Goal: Task Accomplishment & Management: Manage account settings

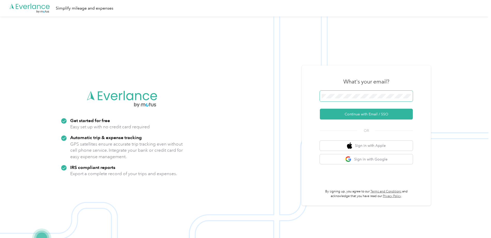
click at [352, 100] on span at bounding box center [366, 96] width 93 height 11
click at [356, 113] on button "Continue with Email / SSO" at bounding box center [366, 114] width 93 height 11
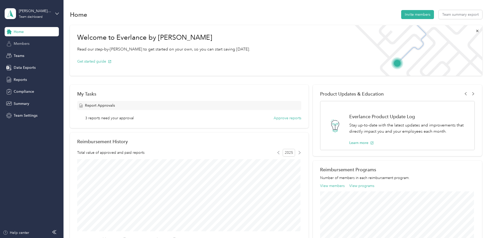
click at [23, 45] on span "Members" at bounding box center [22, 43] width 16 height 5
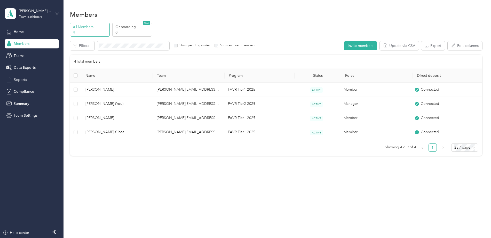
click at [21, 79] on span "Reports" at bounding box center [20, 79] width 13 height 5
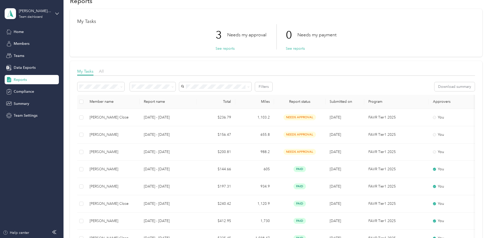
scroll to position [26, 0]
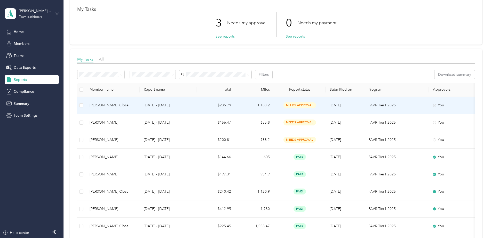
click at [187, 103] on p "[DATE] - [DATE]" at bounding box center [168, 106] width 49 height 6
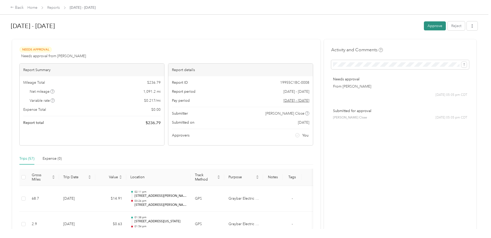
click at [428, 26] on button "Approve" at bounding box center [435, 25] width 22 height 9
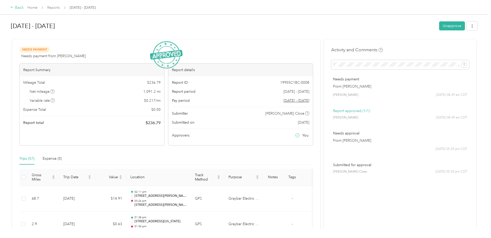
click at [16, 7] on div "Back" at bounding box center [16, 8] width 13 height 6
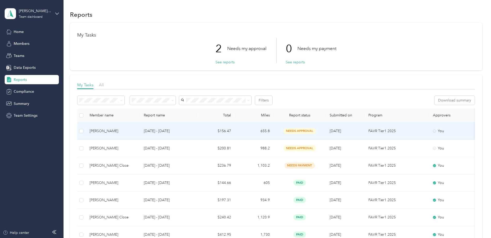
click at [135, 131] on div "[PERSON_NAME]" at bounding box center [113, 132] width 46 height 6
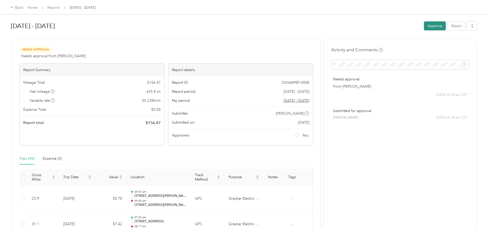
click at [425, 27] on button "Approve" at bounding box center [435, 25] width 22 height 9
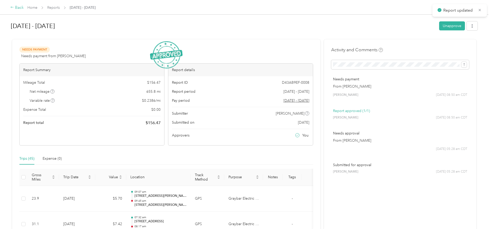
click at [16, 8] on div "Back" at bounding box center [16, 8] width 13 height 6
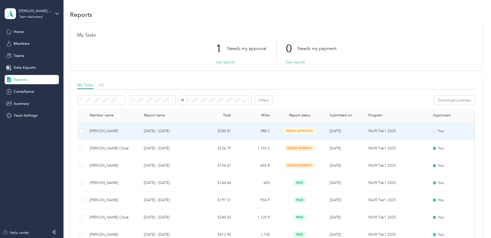
click at [153, 133] on p "[DATE] - [DATE]" at bounding box center [168, 132] width 49 height 6
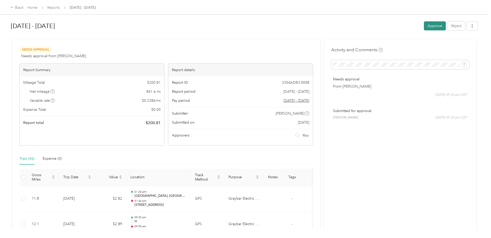
click at [429, 23] on button "Approve" at bounding box center [435, 25] width 22 height 9
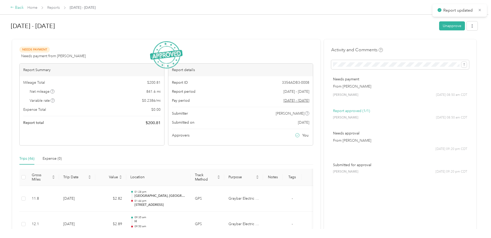
click at [14, 8] on div "Back" at bounding box center [16, 8] width 13 height 6
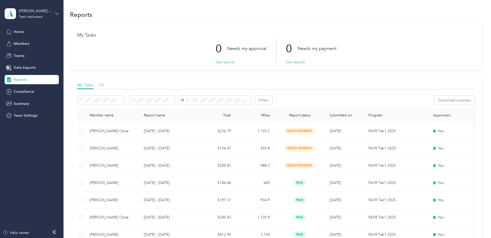
click at [57, 13] on icon at bounding box center [57, 14] width 4 height 4
click at [34, 53] on div "Personal dashboard" at bounding box center [25, 53] width 33 height 5
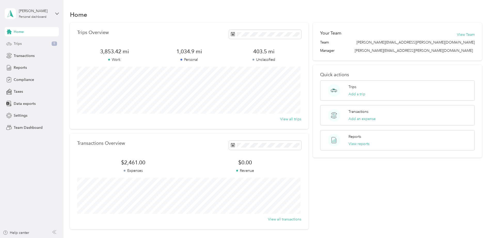
click at [19, 41] on span "Trips" at bounding box center [18, 43] width 8 height 5
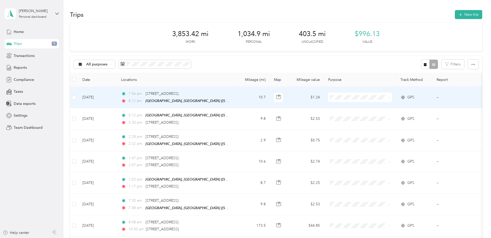
click at [240, 98] on td "10.7" at bounding box center [253, 97] width 34 height 21
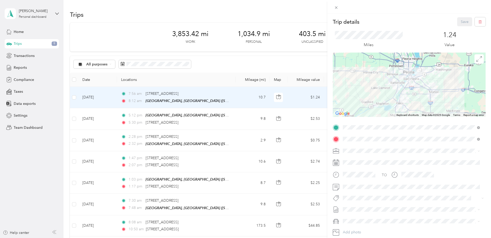
click at [362, 161] on span "Graybar Electric Company, Inc" at bounding box center [370, 158] width 50 height 4
click at [460, 23] on button "Save" at bounding box center [464, 21] width 15 height 9
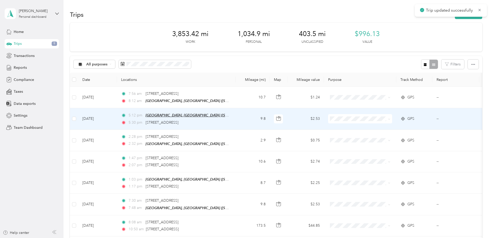
click at [217, 115] on span "[GEOGRAPHIC_DATA], [GEOGRAPHIC_DATA] ([STREET_ADDRESS][US_STATE])" at bounding box center [210, 115] width 128 height 4
click at [239, 118] on td "9.8" at bounding box center [253, 118] width 34 height 21
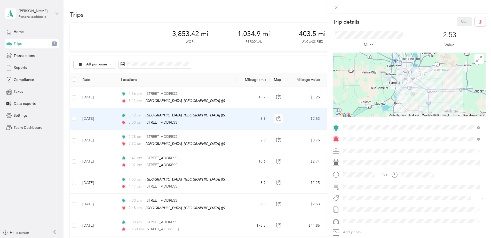
click at [382, 154] on span at bounding box center [413, 151] width 145 height 8
click at [377, 162] on li "Graybar Electric Company, Inc" at bounding box center [411, 159] width 141 height 9
click at [457, 23] on button "Save" at bounding box center [464, 21] width 15 height 9
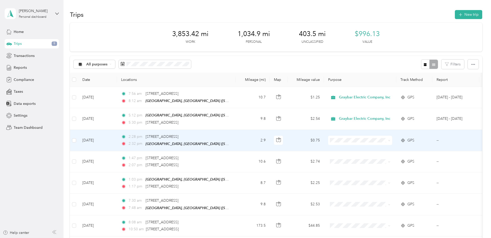
click at [258, 139] on td "2.9" at bounding box center [253, 140] width 34 height 21
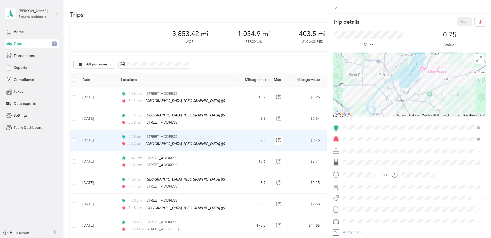
click at [383, 161] on li "Graybar Electric Company, Inc" at bounding box center [411, 160] width 141 height 9
click at [460, 22] on button "Save" at bounding box center [464, 21] width 15 height 9
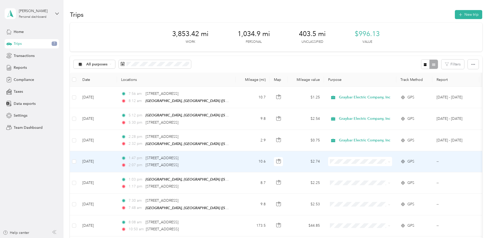
click at [244, 158] on td "10.6" at bounding box center [253, 162] width 34 height 21
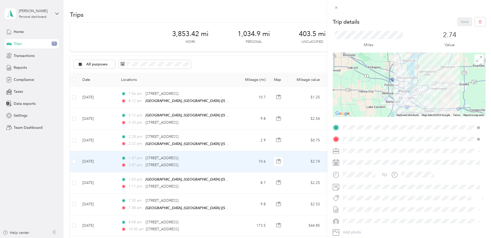
click at [372, 161] on span "Graybar Electric Company, Inc" at bounding box center [370, 160] width 50 height 4
click at [461, 23] on button "Save" at bounding box center [464, 21] width 15 height 9
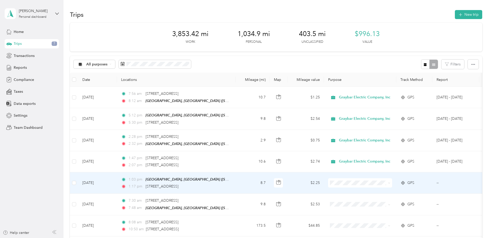
click at [248, 178] on td "8.7" at bounding box center [253, 183] width 34 height 21
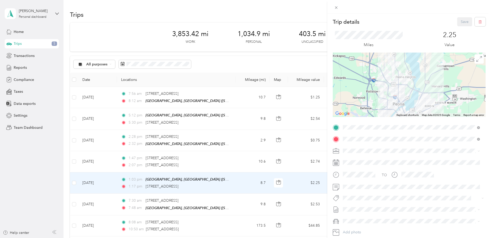
click at [478, 153] on span at bounding box center [479, 151] width 2 height 4
click at [374, 159] on span "Graybar Electric Company, Inc" at bounding box center [370, 160] width 50 height 4
click at [457, 25] on button "Save" at bounding box center [464, 21] width 15 height 9
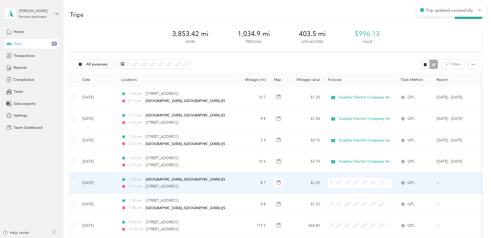
click at [250, 181] on td "8.7" at bounding box center [253, 183] width 34 height 21
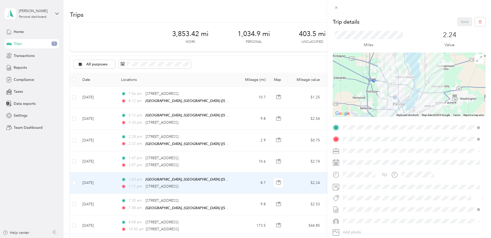
click at [414, 163] on ol "Graybar Electric Company, Inc Personal" at bounding box center [411, 165] width 141 height 18
click at [385, 157] on li "Graybar Electric Company, Inc" at bounding box center [411, 158] width 141 height 9
click at [184, 156] on div "Trip details Save This trip cannot be edited because it is either under review,…" at bounding box center [245, 119] width 491 height 238
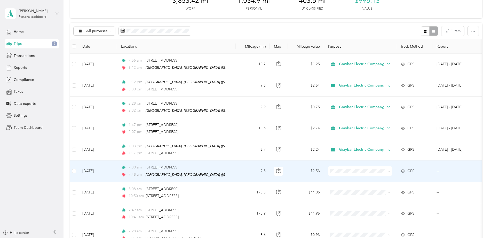
scroll to position [26, 0]
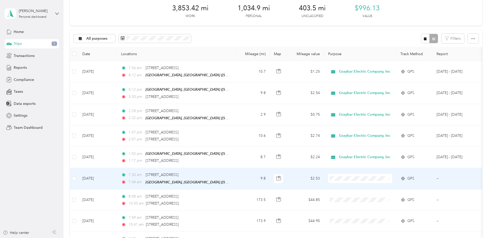
click at [239, 179] on td "9.8" at bounding box center [253, 178] width 34 height 21
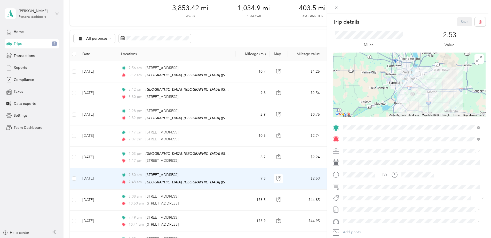
click at [369, 159] on span "Graybar Electric Company, Inc" at bounding box center [370, 160] width 50 height 4
click at [457, 25] on button "Save" at bounding box center [464, 21] width 15 height 9
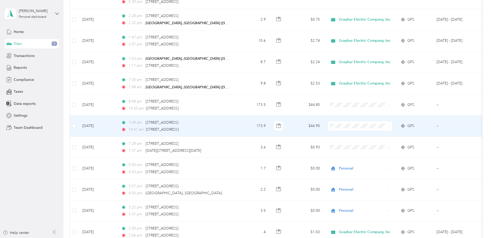
scroll to position [129, 0]
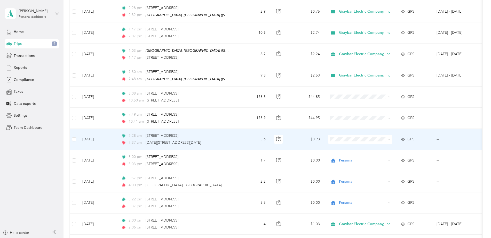
click at [241, 138] on td "3.6" at bounding box center [253, 139] width 34 height 21
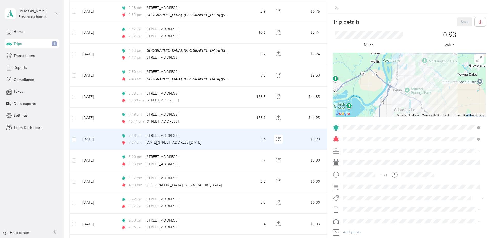
click at [371, 167] on div "Personal" at bounding box center [411, 168] width 133 height 5
click at [199, 117] on div "Trip details Save This trip cannot be edited because it is either under review,…" at bounding box center [245, 119] width 491 height 238
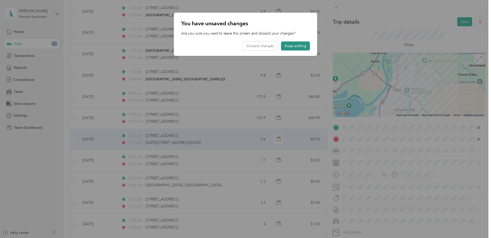
click at [291, 45] on button "Keep editing" at bounding box center [295, 46] width 29 height 9
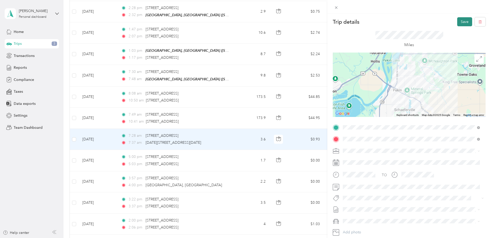
click at [457, 23] on button "Save" at bounding box center [464, 21] width 15 height 9
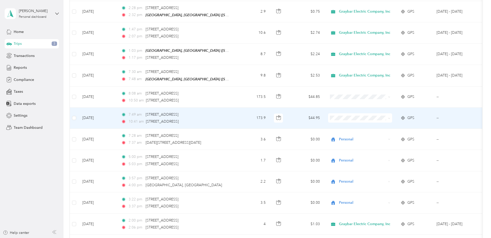
click at [255, 118] on td "173.9" at bounding box center [253, 118] width 34 height 21
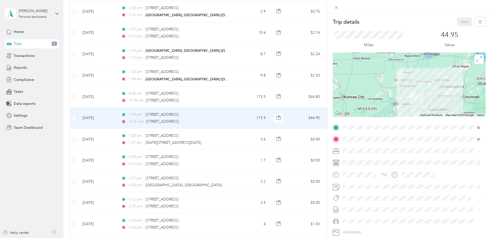
click at [387, 169] on div "Personal" at bounding box center [411, 168] width 133 height 5
click at [458, 24] on button "Save" at bounding box center [464, 21] width 15 height 9
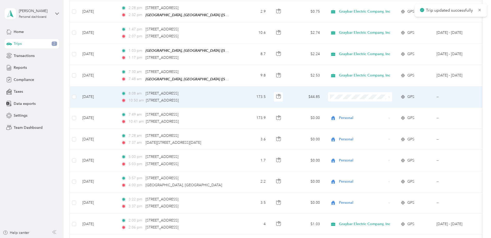
click at [242, 98] on td "173.5" at bounding box center [253, 97] width 34 height 21
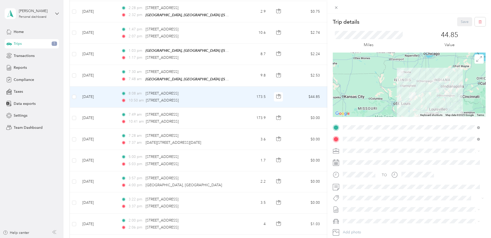
click at [391, 162] on ol "Graybar Electric Company, Inc Personal" at bounding box center [411, 162] width 141 height 18
click at [378, 153] on span at bounding box center [413, 151] width 145 height 8
drag, startPoint x: 369, startPoint y: 168, endPoint x: 391, endPoint y: 162, distance: 22.7
click at [370, 168] on div "Personal" at bounding box center [411, 167] width 133 height 5
click at [460, 22] on button "Save" at bounding box center [464, 21] width 15 height 9
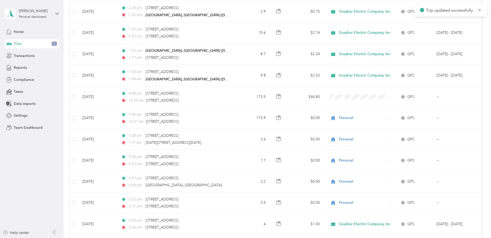
click at [477, 10] on span "Trip updated successfully" at bounding box center [451, 10] width 62 height 6
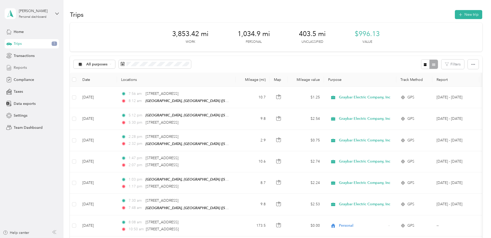
click at [18, 67] on span "Reports" at bounding box center [20, 67] width 13 height 5
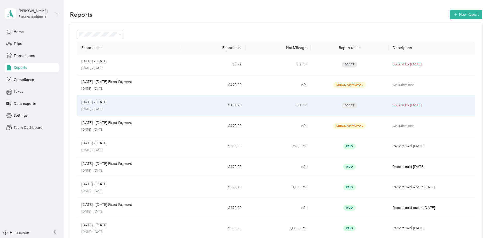
click at [194, 108] on td "$168.29" at bounding box center [213, 106] width 65 height 21
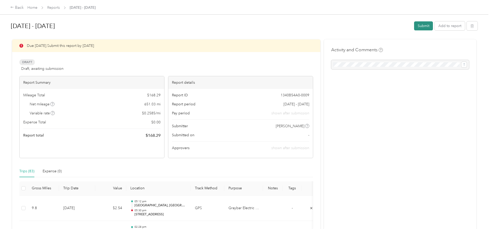
click at [422, 26] on button "Submit" at bounding box center [423, 25] width 19 height 9
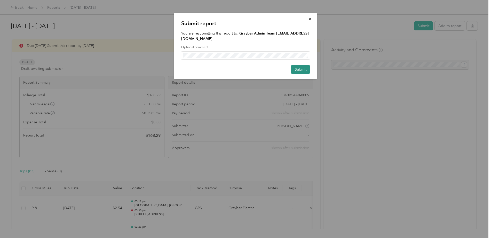
click at [304, 67] on button "Submit" at bounding box center [300, 69] width 19 height 9
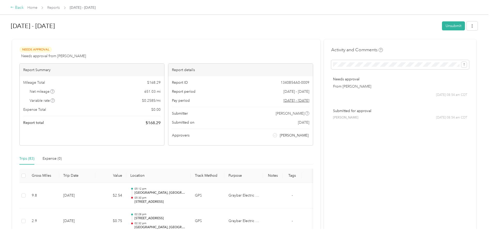
click at [19, 9] on div "Back" at bounding box center [16, 8] width 13 height 6
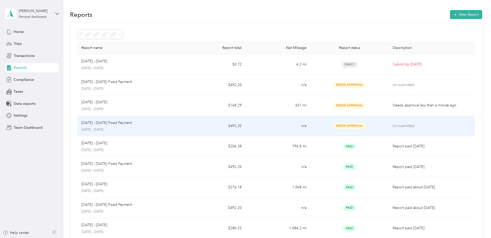
click at [192, 127] on td "$492.20" at bounding box center [213, 126] width 65 height 21
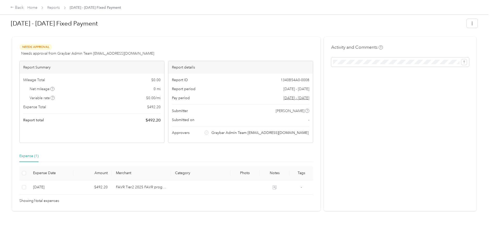
scroll to position [6, 0]
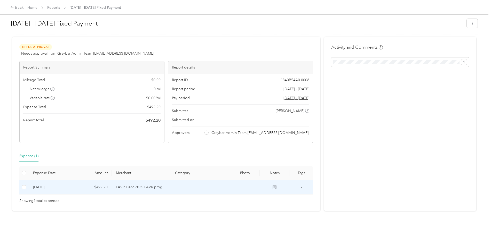
click at [141, 184] on td "FAVR Tier2 2025 FAVR program" at bounding box center [141, 188] width 59 height 14
click at [171, 183] on td at bounding box center [200, 188] width 59 height 14
click at [104, 182] on td "$492.20" at bounding box center [92, 188] width 38 height 14
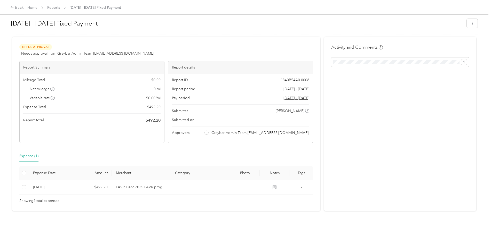
click at [291, 117] on div "Submitted on -" at bounding box center [240, 119] width 137 height 5
click at [306, 117] on div "Submitted on -" at bounding box center [240, 119] width 137 height 5
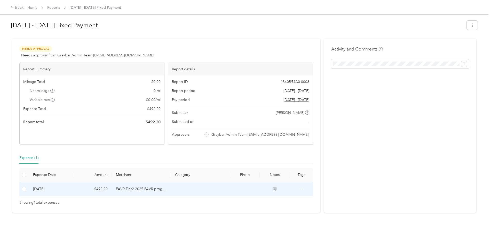
scroll to position [0, 0]
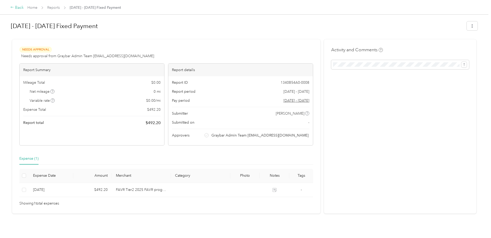
click at [18, 9] on div "Back" at bounding box center [16, 8] width 13 height 6
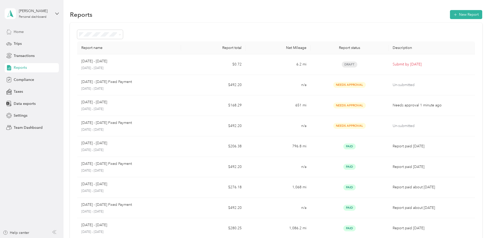
click at [20, 33] on span "Home" at bounding box center [19, 31] width 10 height 5
